Goal: Information Seeking & Learning: Learn about a topic

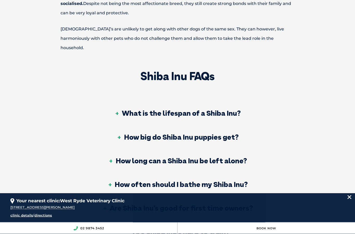
scroll to position [1553, 0]
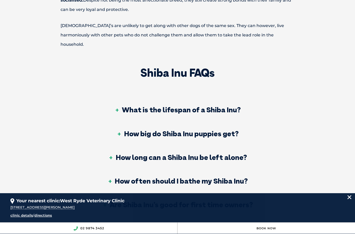
click at [224, 109] on h3 "What is the lifespan of a Shiba Inu?" at bounding box center [178, 109] width 126 height 7
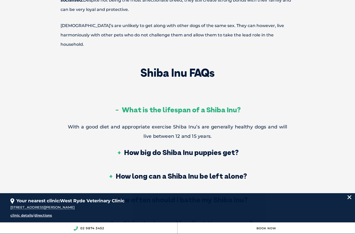
click at [196, 151] on h3 "How big do Shiba Inu puppies get?" at bounding box center [178, 152] width 122 height 7
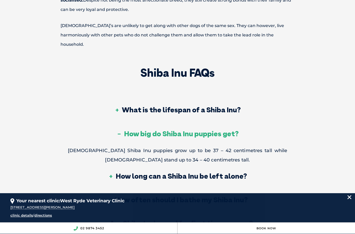
click at [236, 109] on h3 "What is the lifespan of a Shiba Inu?" at bounding box center [178, 109] width 126 height 7
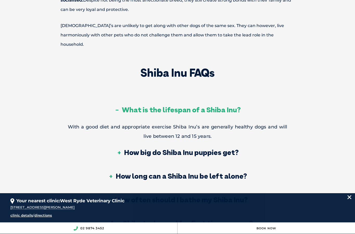
click at [198, 149] on h3 "How big do Shiba Inu puppies get?" at bounding box center [178, 152] width 122 height 7
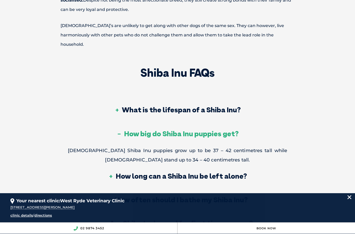
click at [176, 173] on h3 "How long can a Shiba Inu be left alone?" at bounding box center [177, 175] width 139 height 7
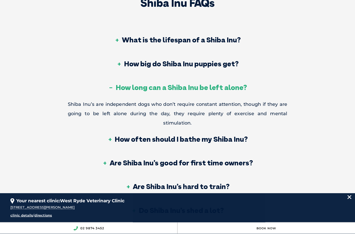
click at [218, 136] on h3 "How often should I bathe my Shiba Inu?" at bounding box center [177, 139] width 140 height 7
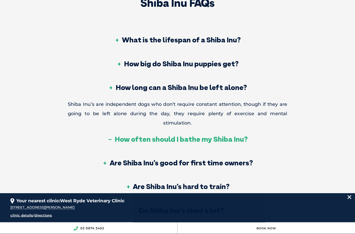
scroll to position [1623, 0]
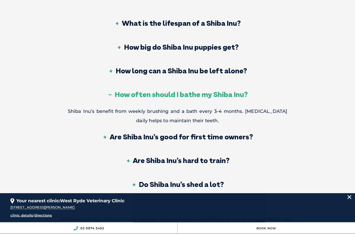
click at [244, 72] on div "How long can a Shiba Inu be left alone?" at bounding box center [178, 72] width 220 height 24
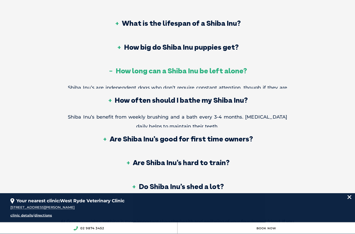
scroll to position [1640, 0]
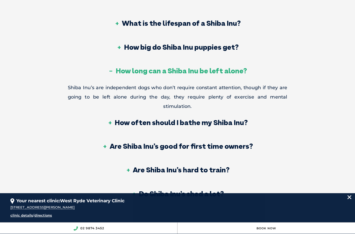
click at [224, 119] on h3 "How often should I bathe my Shiba Inu?" at bounding box center [177, 122] width 140 height 7
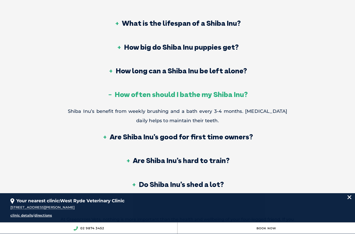
click at [210, 133] on h3 "Are Shiba Inu’s good for first time owners?" at bounding box center [177, 136] width 151 height 7
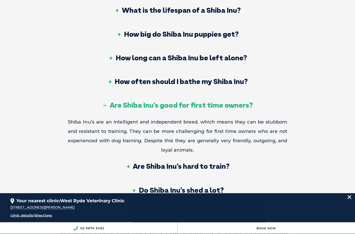
scroll to position [1653, 0]
click at [175, 165] on h3 "Are Shiba Inu’s hard to train?" at bounding box center [178, 165] width 104 height 7
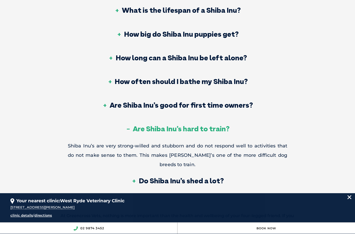
click at [167, 179] on h3 "Do Shiba Inu’s shed a lot?" at bounding box center [178, 180] width 92 height 7
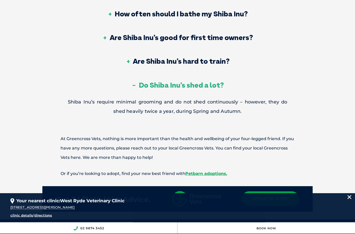
scroll to position [1696, 0]
